Goal: Task Accomplishment & Management: Use online tool/utility

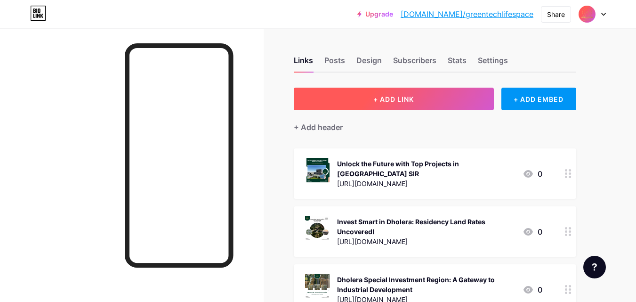
click at [392, 103] on span "+ ADD LINK" at bounding box center [393, 99] width 40 height 8
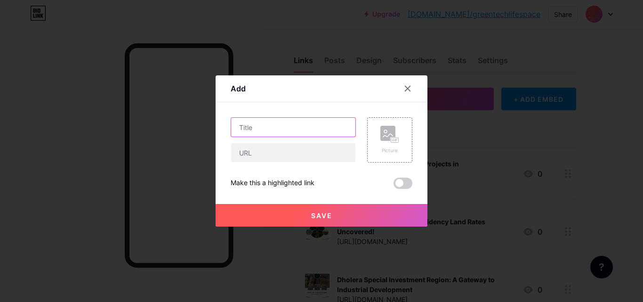
click at [270, 122] on input "text" at bounding box center [293, 127] width 124 height 19
paste input "Unveiling the Vision and Opportunities of Dholera SIR Development"
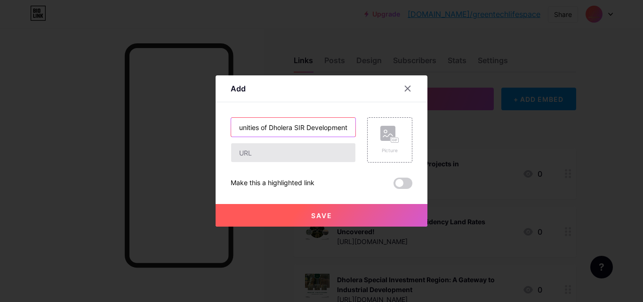
type input "Unveiling the Vision and Opportunities of Dholera SIR Development"
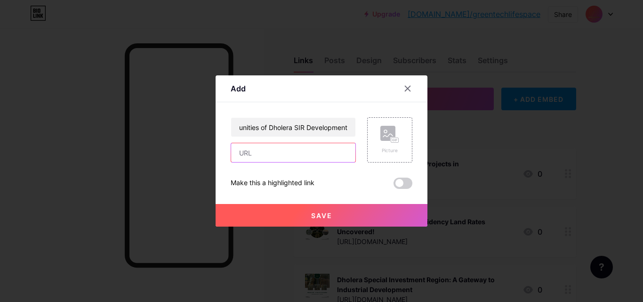
scroll to position [0, 0]
click at [295, 160] on input "text" at bounding box center [293, 152] width 124 height 19
paste input "[URL][DOMAIN_NAME]"
type input "[URL][DOMAIN_NAME]"
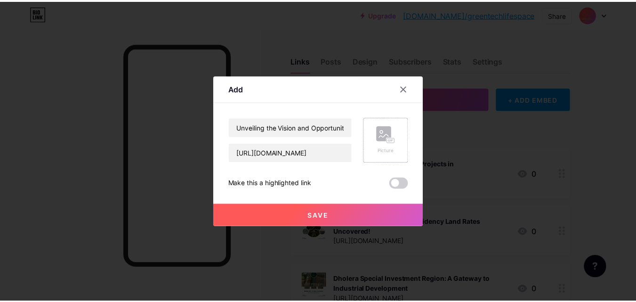
scroll to position [0, 0]
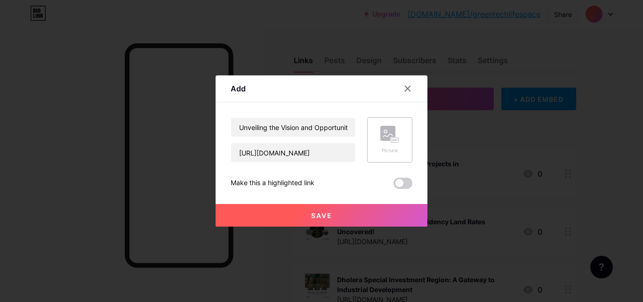
click at [393, 141] on icon at bounding box center [393, 140] width 2 height 2
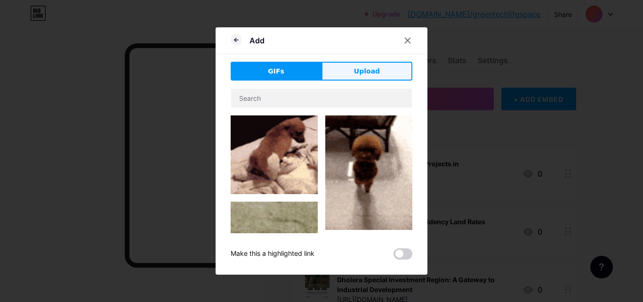
click at [362, 68] on span "Upload" at bounding box center [367, 71] width 26 height 10
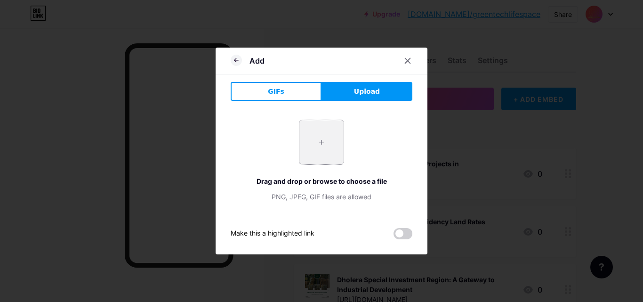
click at [320, 149] on input "file" at bounding box center [321, 142] width 44 height 44
type input "C:\fakepath\dholera sir (1).png"
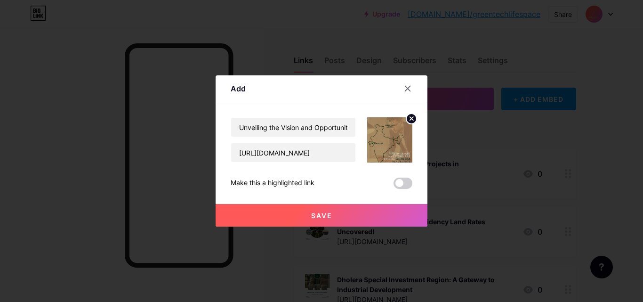
click at [311, 219] on span "Save" at bounding box center [321, 215] width 21 height 8
